Goal: Navigation & Orientation: Find specific page/section

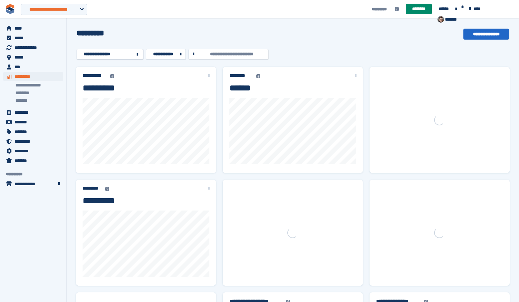
click at [50, 13] on div "**********" at bounding box center [54, 9] width 67 height 11
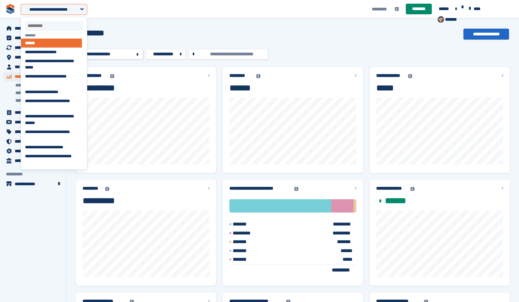
click at [289, 51] on div "**********" at bounding box center [293, 54] width 432 height 11
